Goal: Navigation & Orientation: Find specific page/section

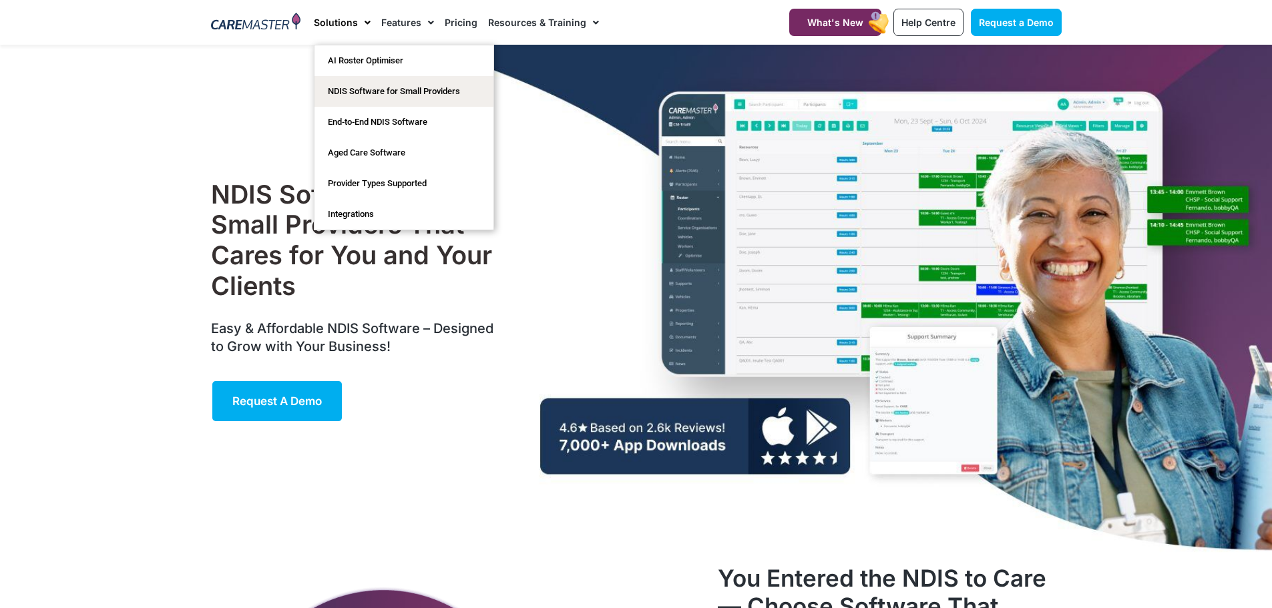
click at [345, 31] on link "Solutions" at bounding box center [342, 22] width 57 height 45
click at [351, 21] on link "Solutions" at bounding box center [342, 22] width 57 height 45
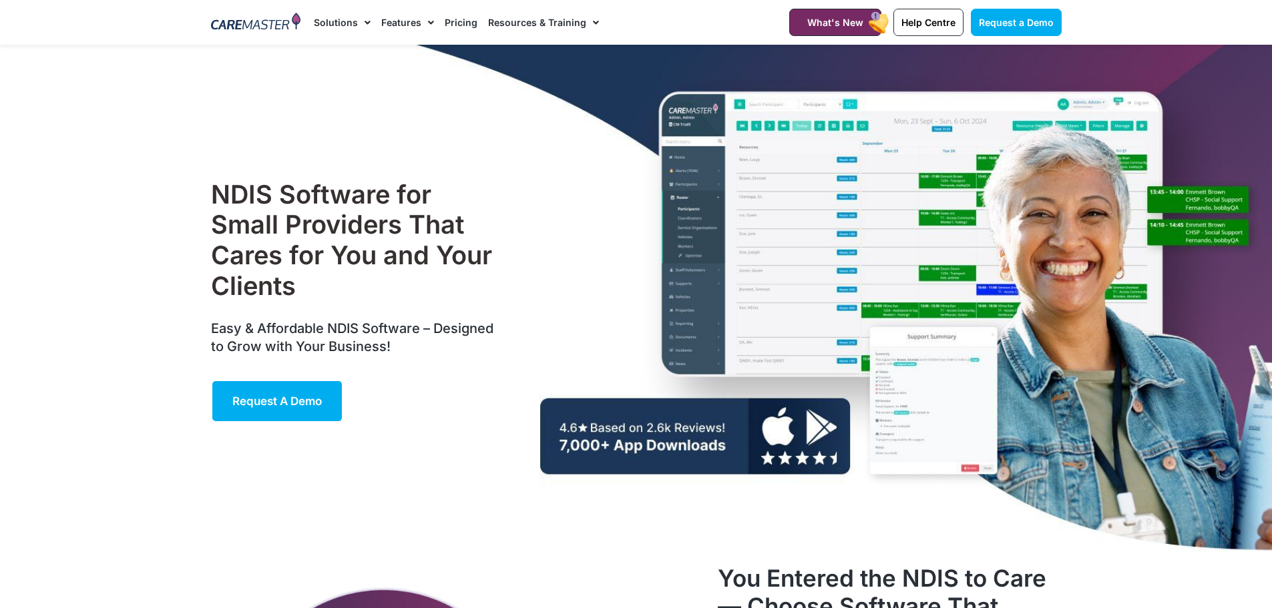
click at [351, 21] on link "Solutions" at bounding box center [342, 22] width 57 height 45
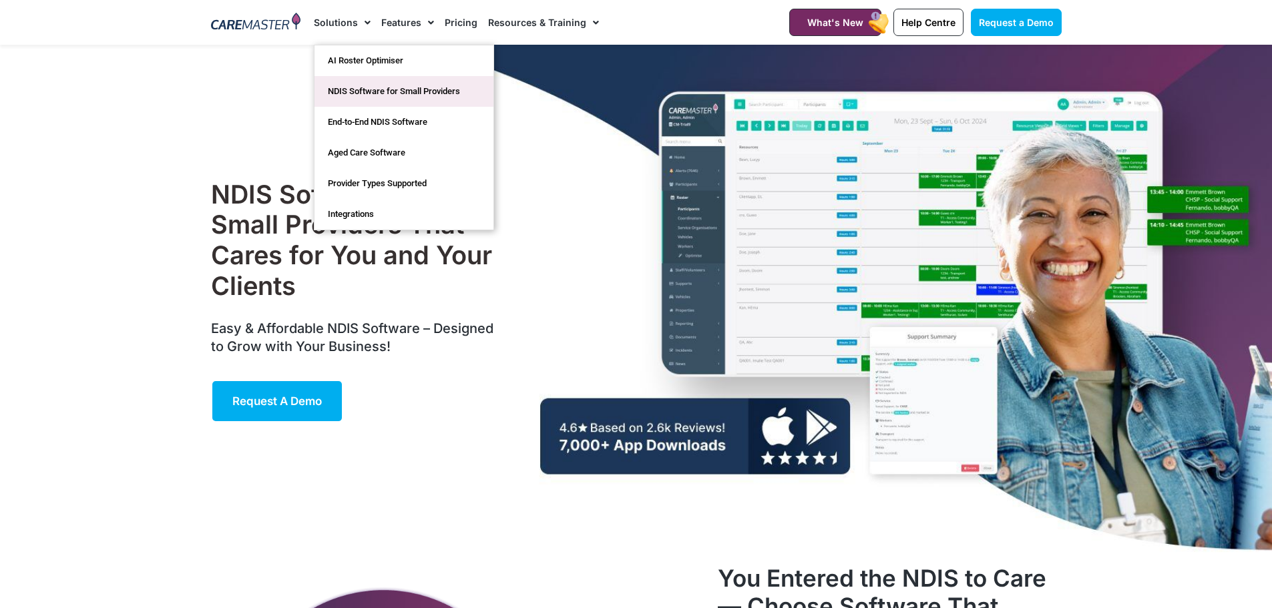
click at [353, 81] on link "NDIS Software for Small Providers" at bounding box center [404, 91] width 179 height 31
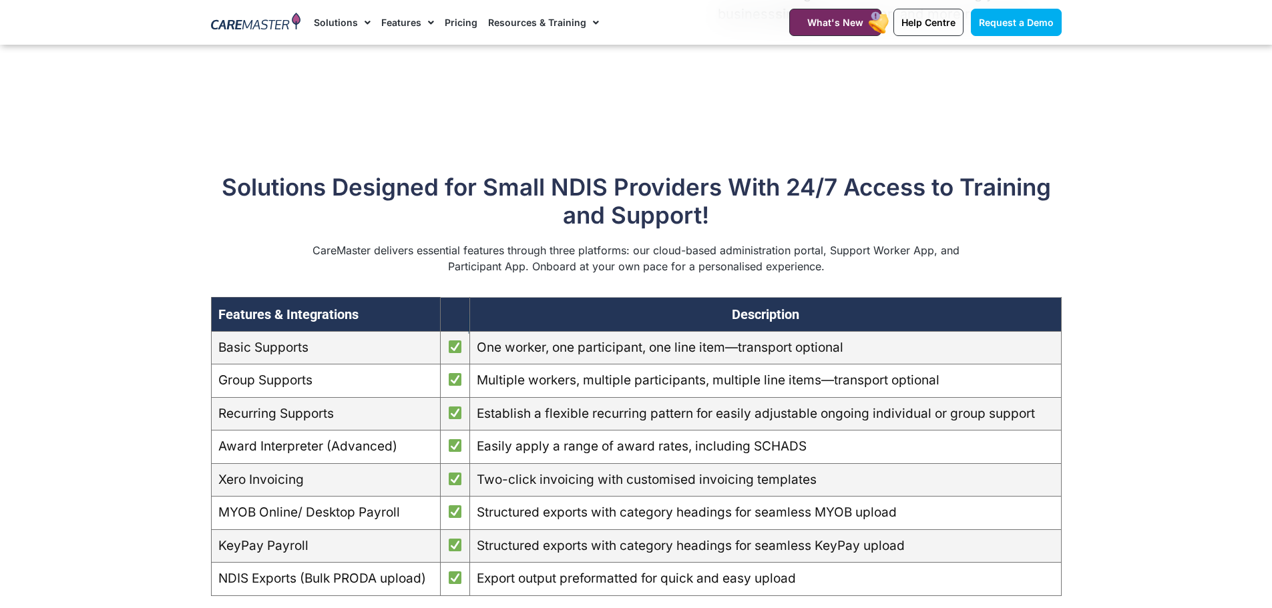
scroll to position [935, 0]
